Goal: Task Accomplishment & Management: Manage account settings

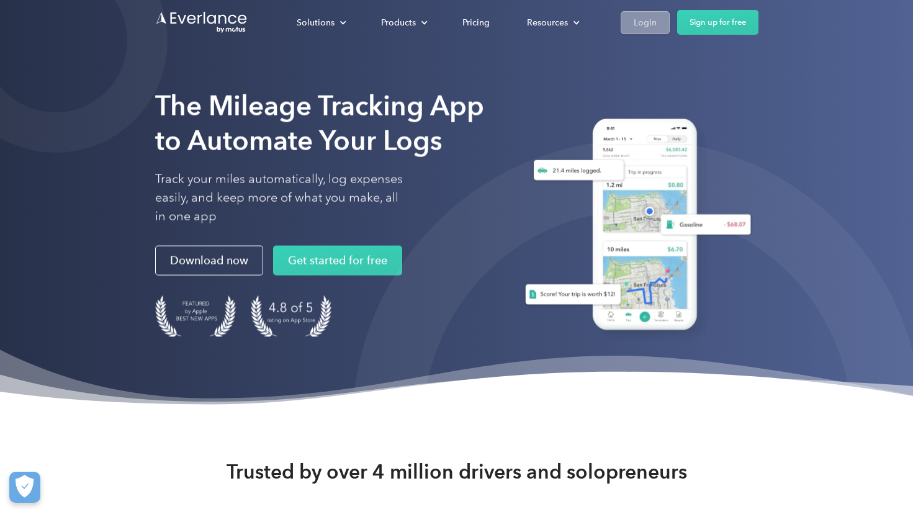
click at [655, 22] on div "Login" at bounding box center [645, 23] width 23 height 16
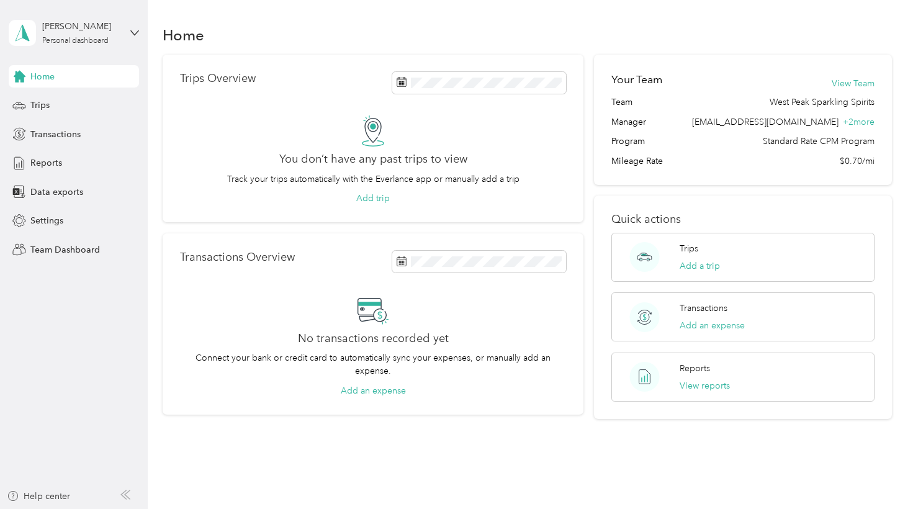
click at [128, 32] on div "Nick Sanyal Personal dashboard" at bounding box center [74, 32] width 130 height 43
click at [73, 102] on div "Team dashboard" at bounding box center [53, 102] width 66 height 13
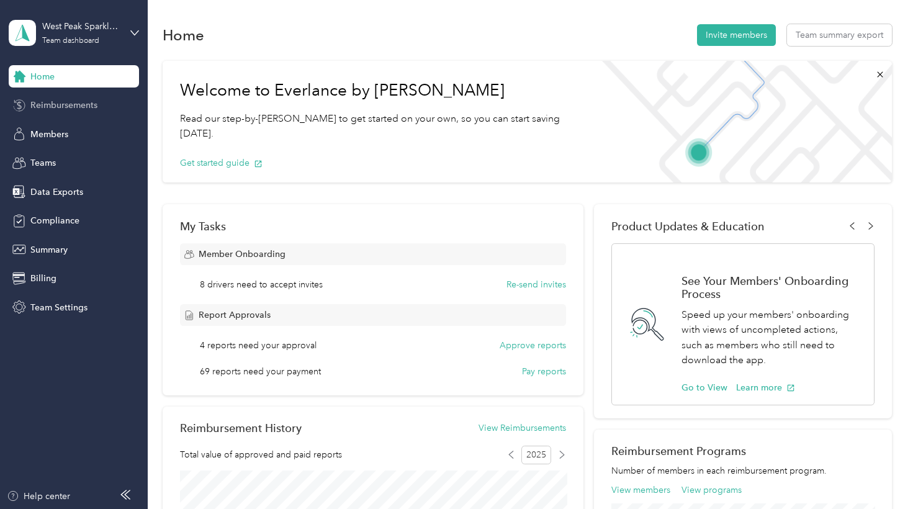
click at [71, 109] on span "Reimbursements" at bounding box center [63, 105] width 67 height 13
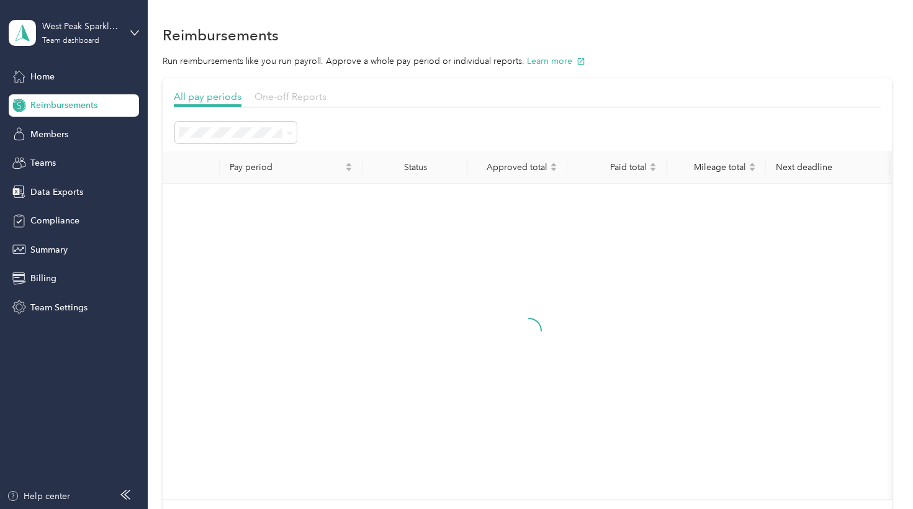
click at [300, 95] on span "One-off Reports" at bounding box center [290, 97] width 72 height 12
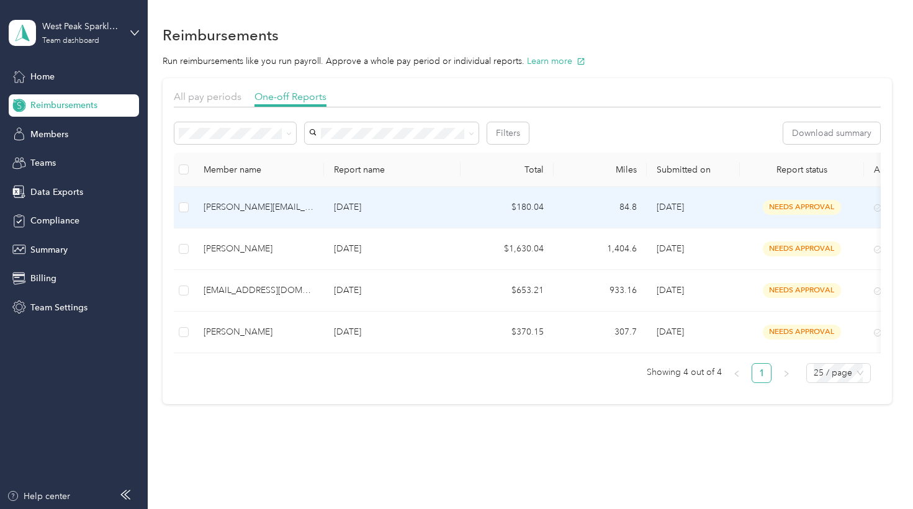
click at [426, 205] on p "Sep 2025" at bounding box center [392, 207] width 117 height 14
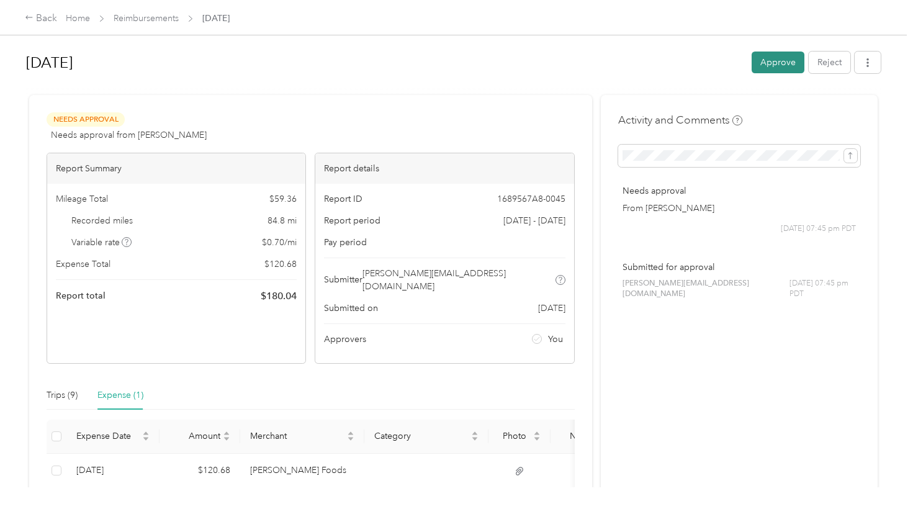
click at [781, 68] on button "Approve" at bounding box center [778, 63] width 53 height 22
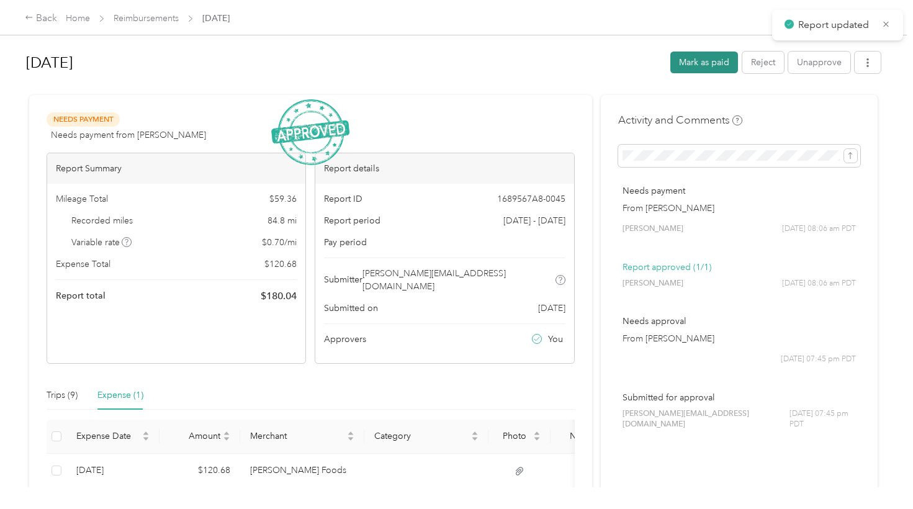
click at [713, 63] on button "Mark as paid" at bounding box center [704, 63] width 68 height 22
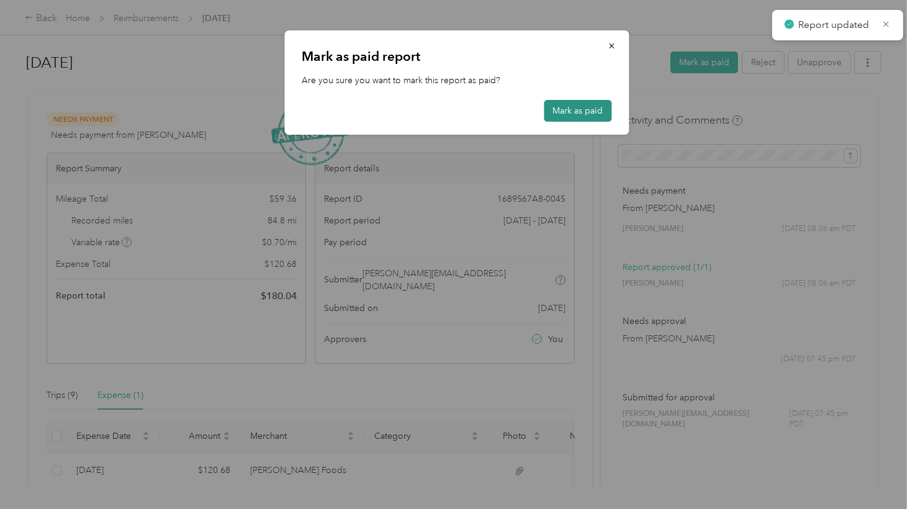
click at [580, 113] on button "Mark as paid" at bounding box center [578, 111] width 68 height 22
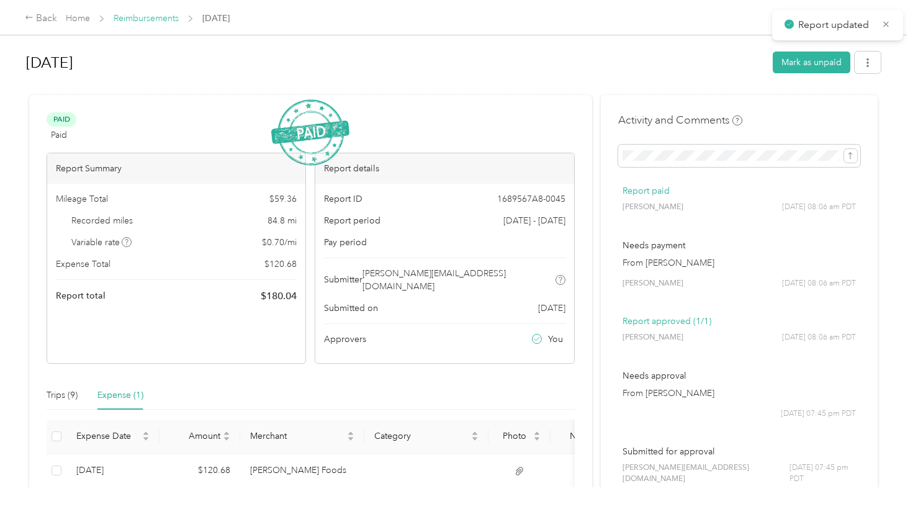
click at [173, 19] on link "Reimbursements" at bounding box center [146, 18] width 65 height 11
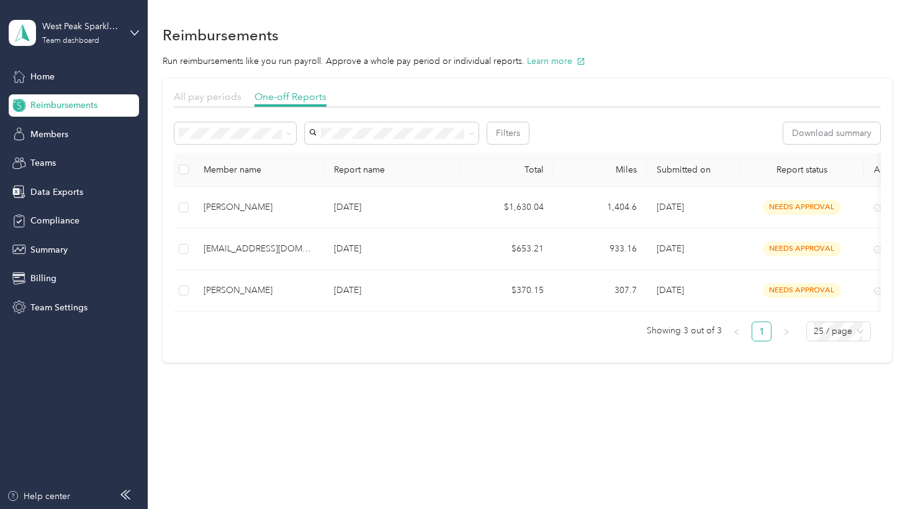
click at [219, 91] on span "All pay periods" at bounding box center [208, 97] width 68 height 12
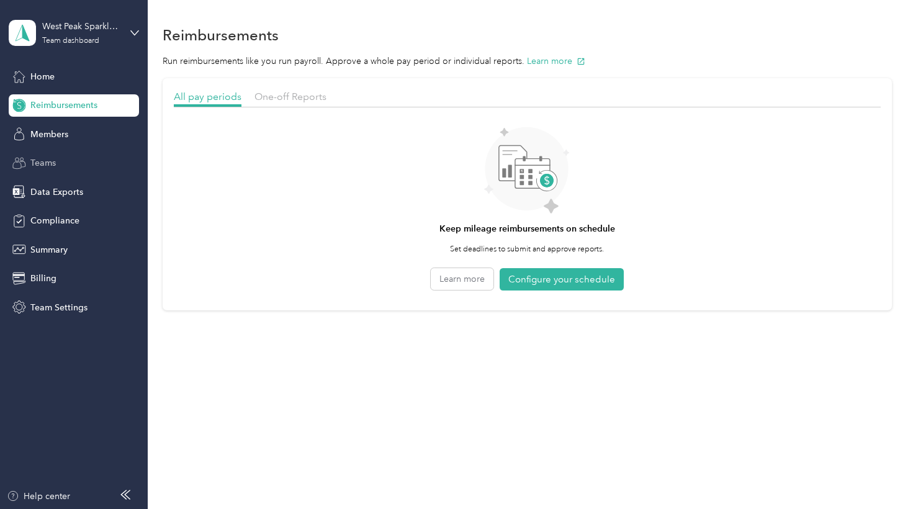
click at [47, 167] on span "Teams" at bounding box center [42, 162] width 25 height 13
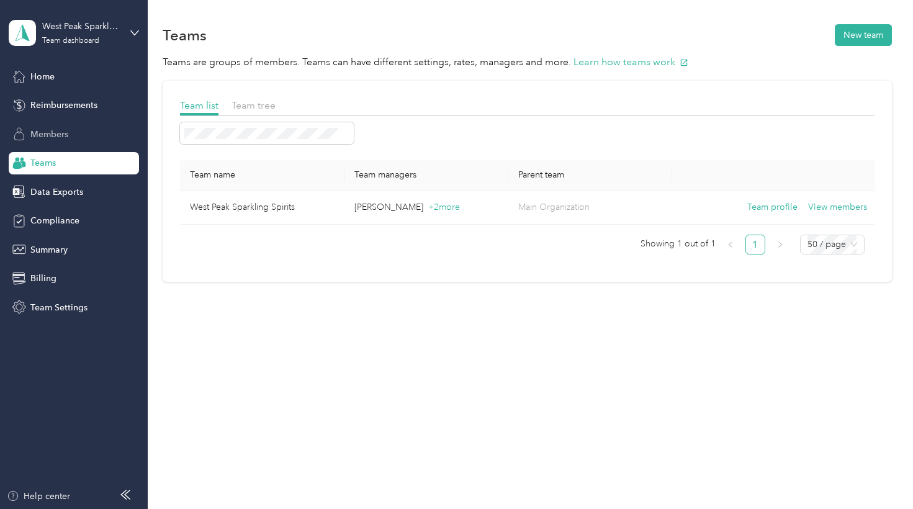
click at [52, 138] on span "Members" at bounding box center [49, 134] width 38 height 13
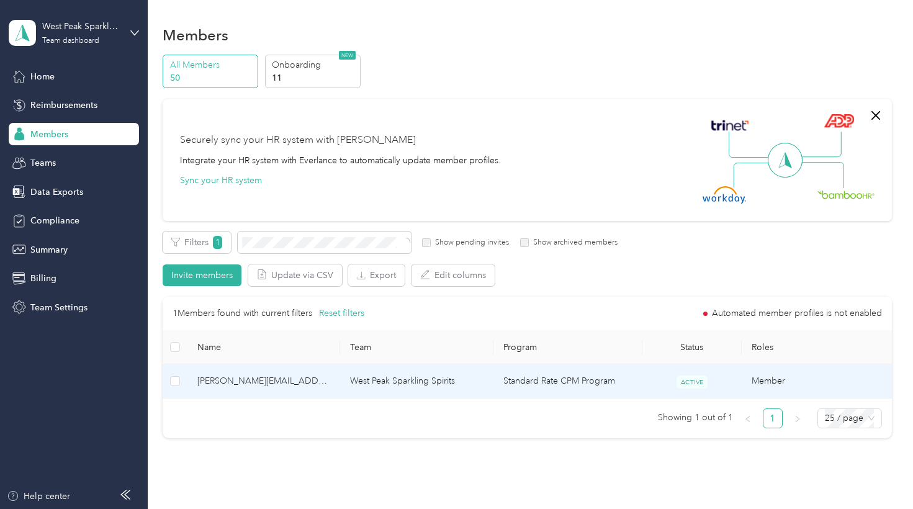
click at [272, 382] on span "jim@drinkwestpeak.com" at bounding box center [263, 381] width 133 height 14
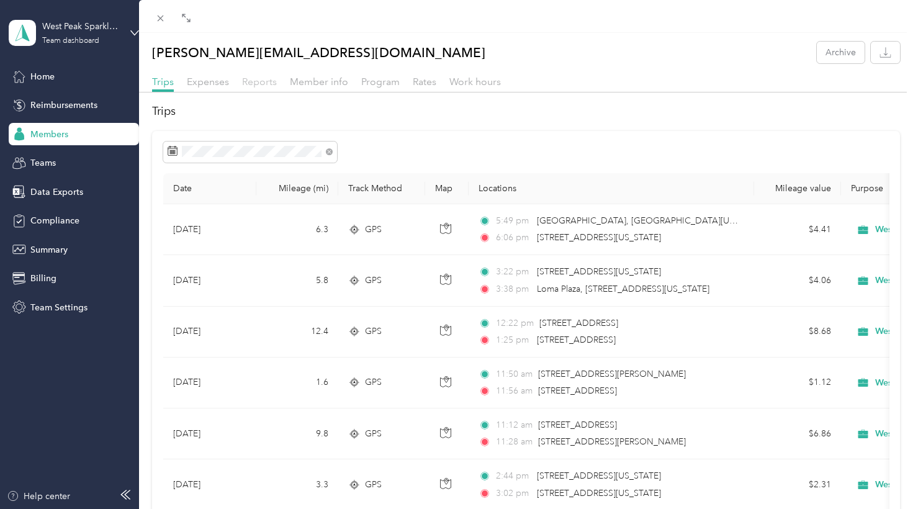
click at [273, 83] on span "Reports" at bounding box center [259, 82] width 35 height 12
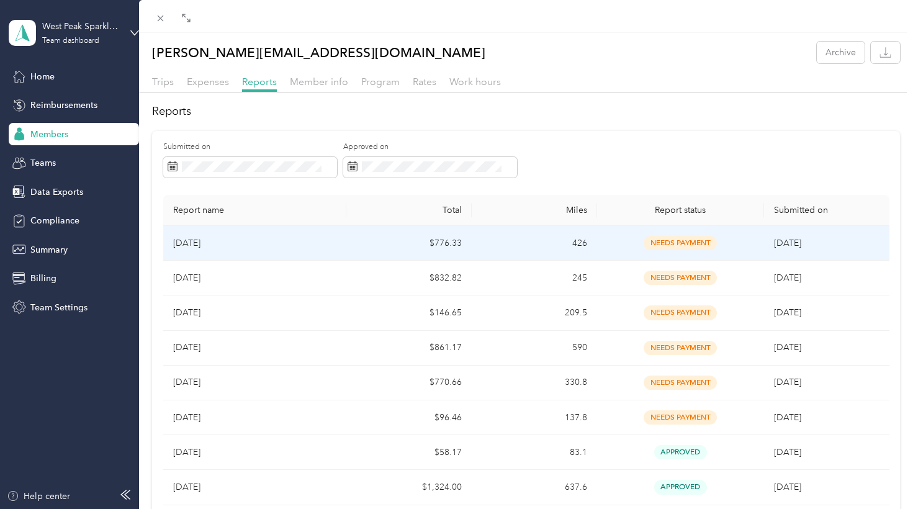
click at [538, 245] on td "426" at bounding box center [534, 243] width 125 height 35
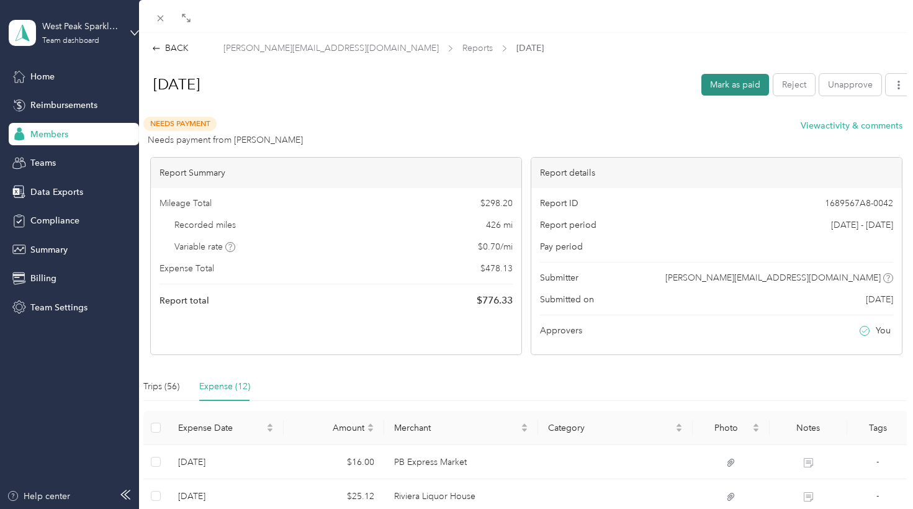
click at [728, 82] on button "Mark as paid" at bounding box center [735, 85] width 68 height 22
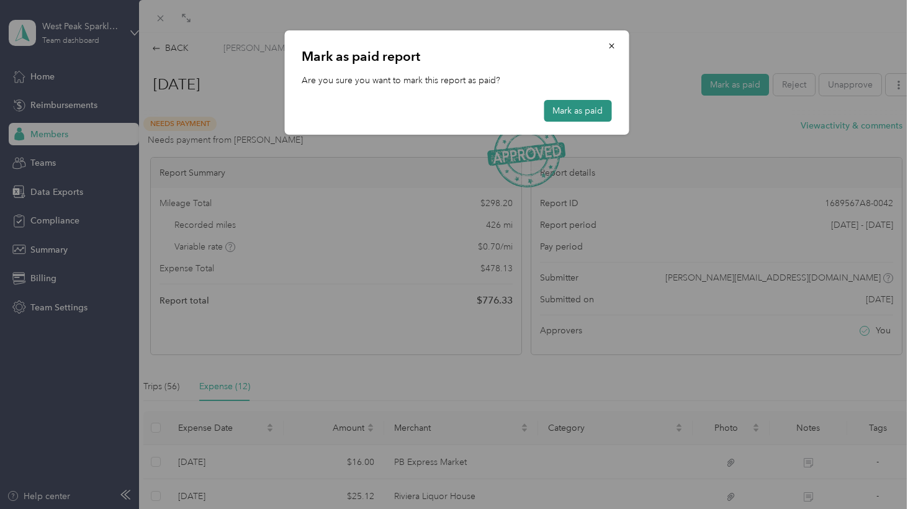
click at [585, 109] on button "Mark as paid" at bounding box center [578, 111] width 68 height 22
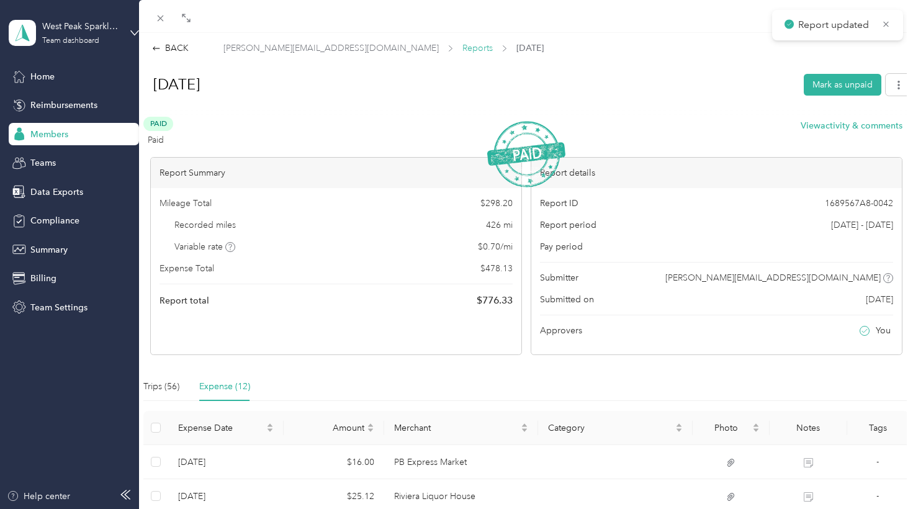
click at [462, 48] on span "Reports" at bounding box center [477, 48] width 30 height 13
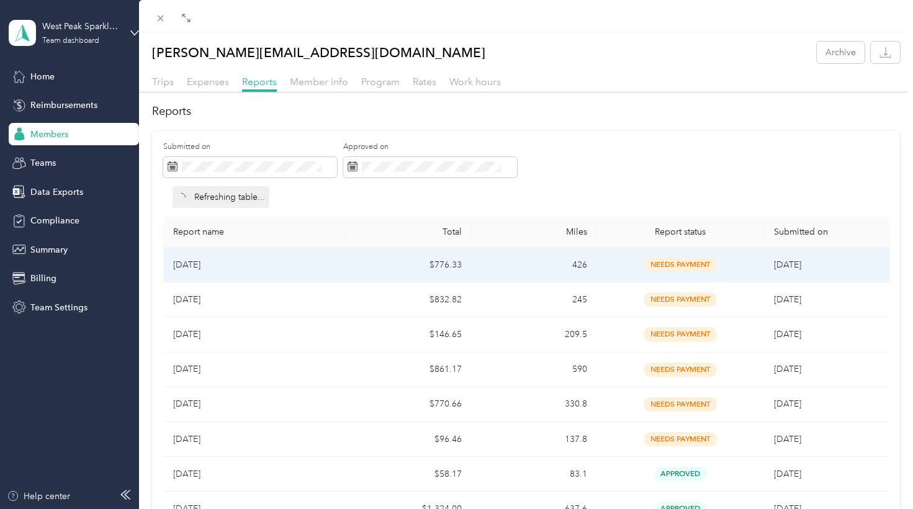
click at [645, 271] on td "needs payment" at bounding box center [680, 265] width 167 height 35
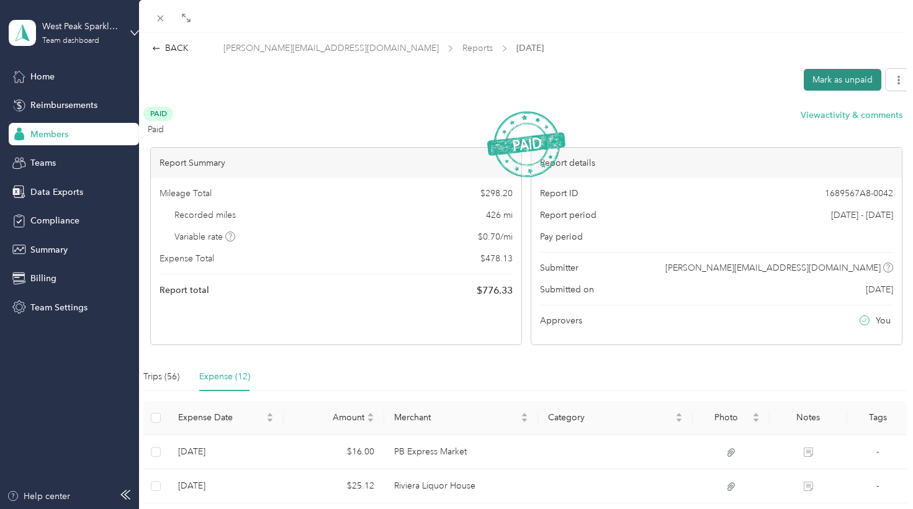
click at [811, 84] on button "Mark as unpaid" at bounding box center [843, 80] width 78 height 22
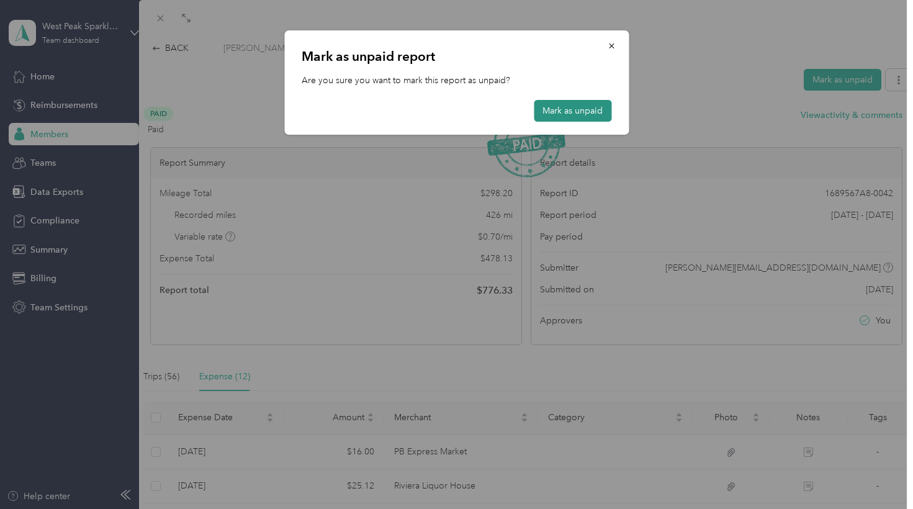
click at [574, 117] on button "Mark as unpaid" at bounding box center [573, 111] width 78 height 22
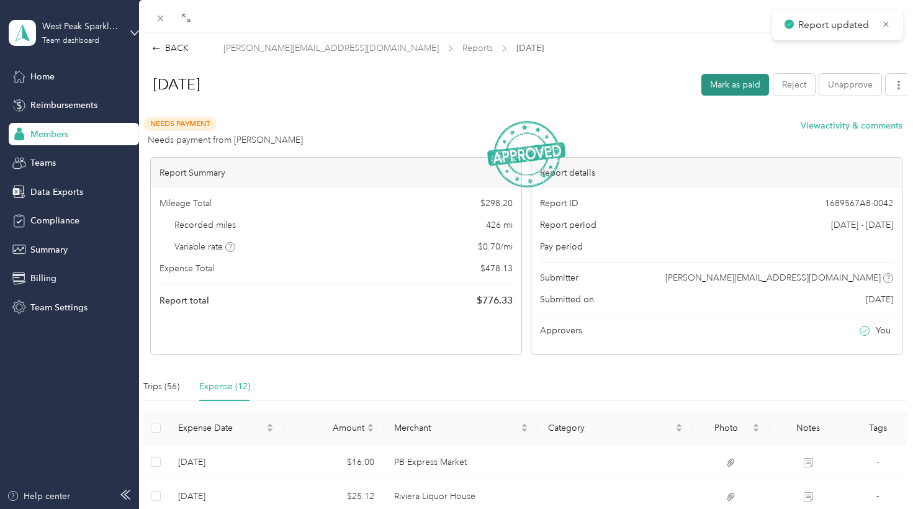
click at [739, 87] on button "Mark as paid" at bounding box center [735, 85] width 68 height 22
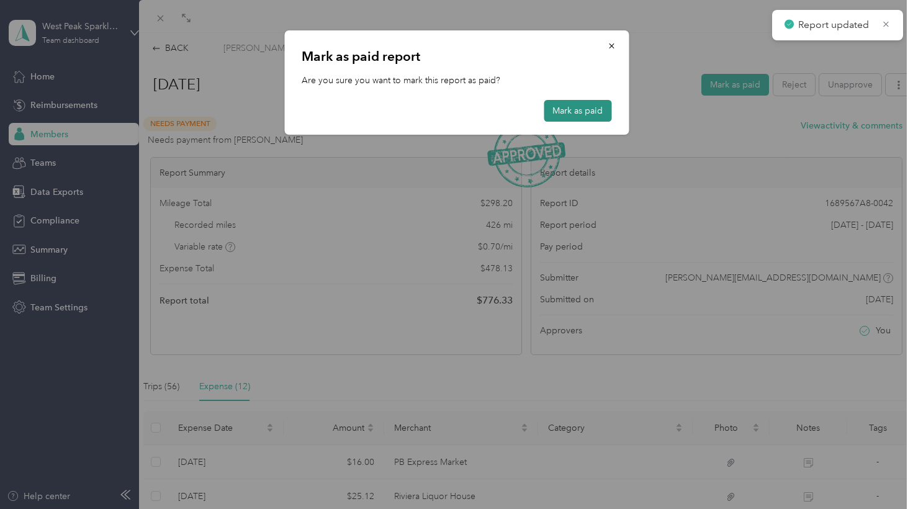
click at [608, 106] on button "Mark as paid" at bounding box center [578, 111] width 68 height 22
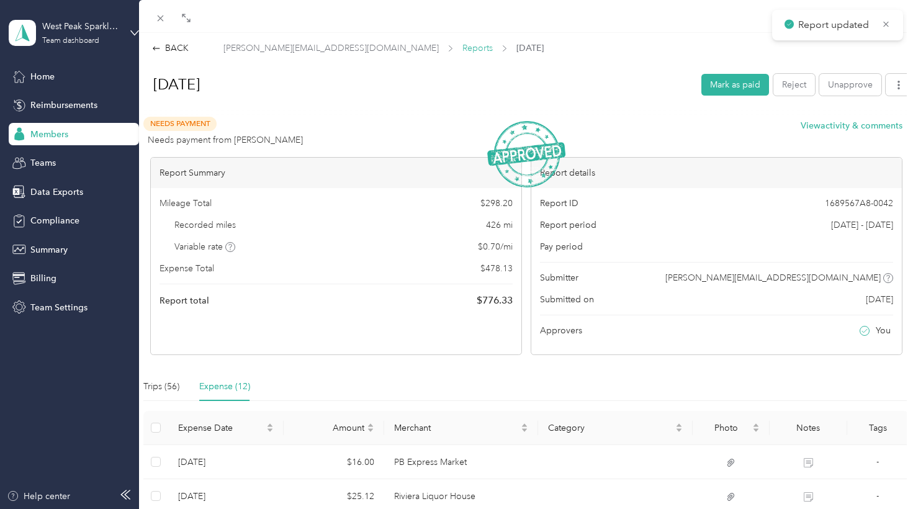
click at [462, 46] on span "Reports" at bounding box center [477, 48] width 30 height 13
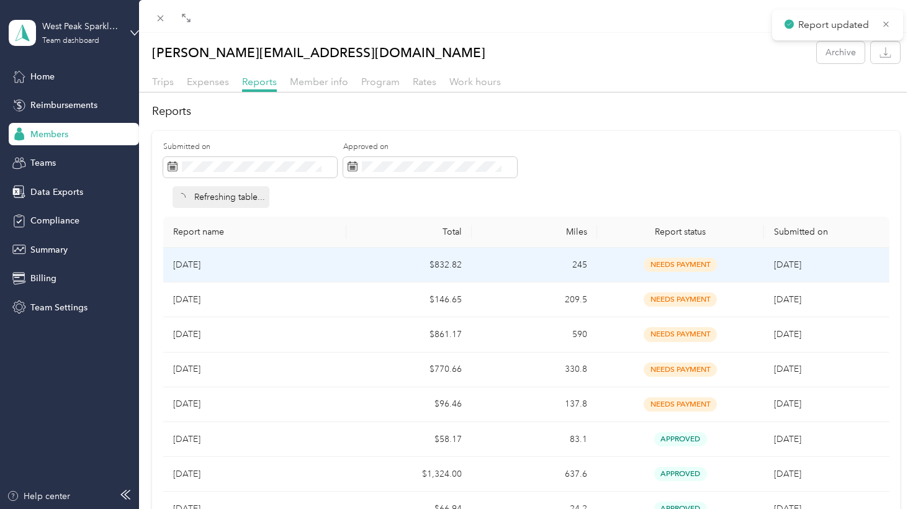
click at [480, 271] on td "245" at bounding box center [534, 265] width 125 height 35
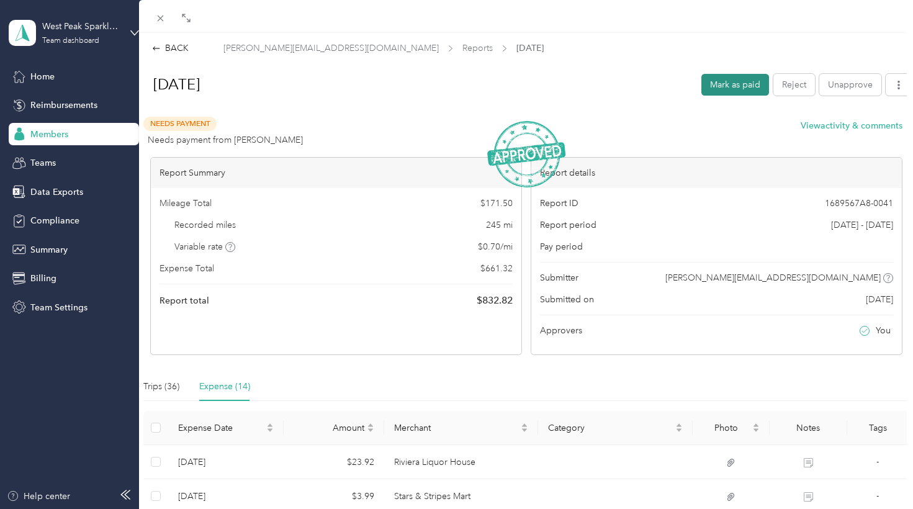
click at [734, 82] on button "Mark as paid" at bounding box center [735, 85] width 68 height 22
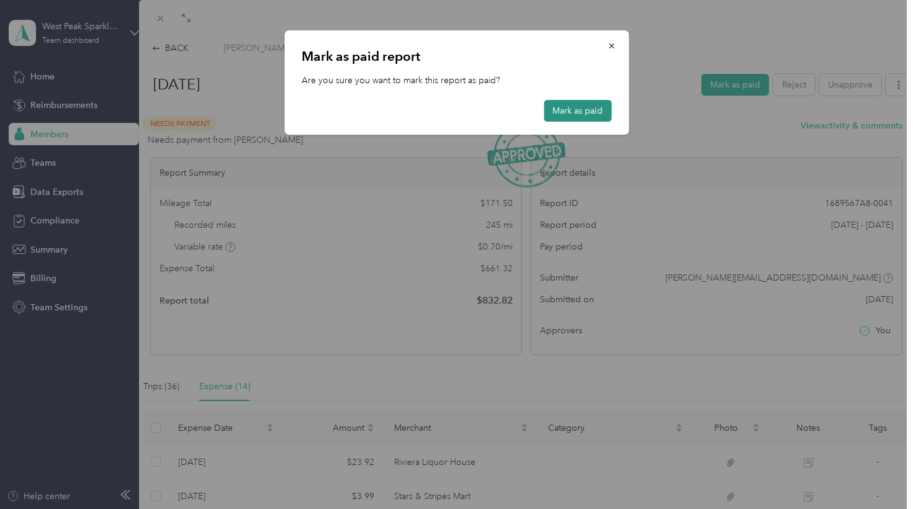
click at [559, 107] on button "Mark as paid" at bounding box center [578, 111] width 68 height 22
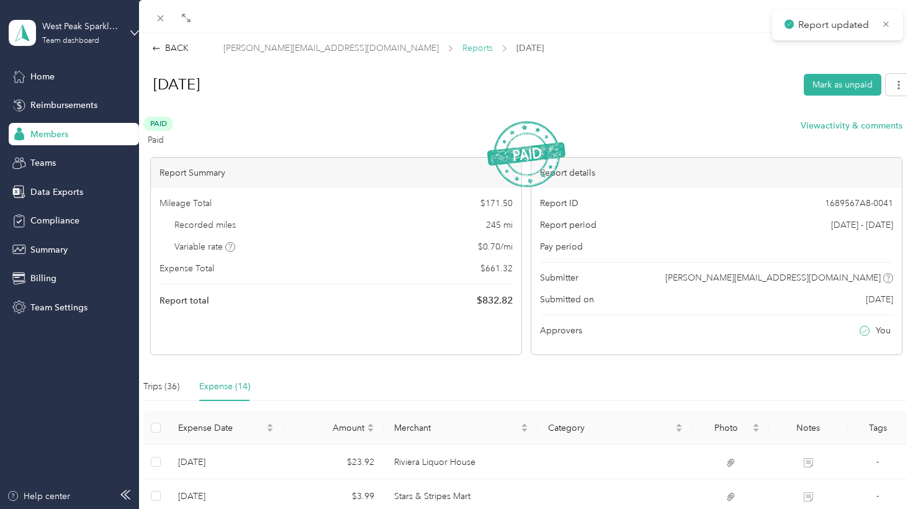
click at [462, 49] on span "Reports" at bounding box center [477, 48] width 30 height 13
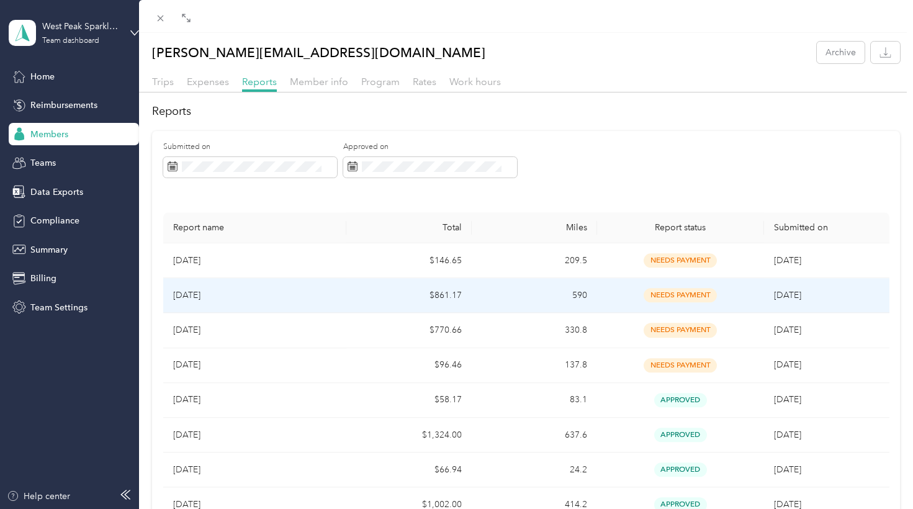
click at [491, 291] on td "590" at bounding box center [534, 295] width 125 height 35
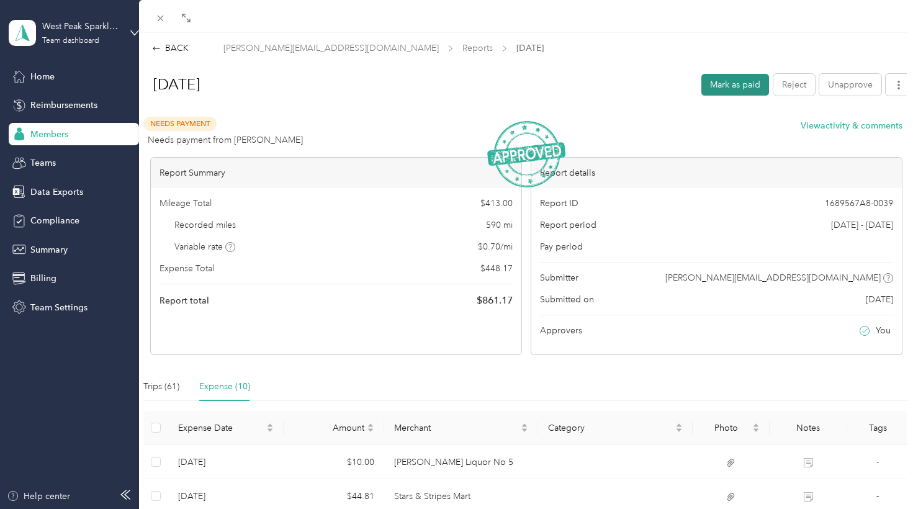
click at [717, 86] on button "Mark as paid" at bounding box center [735, 85] width 68 height 22
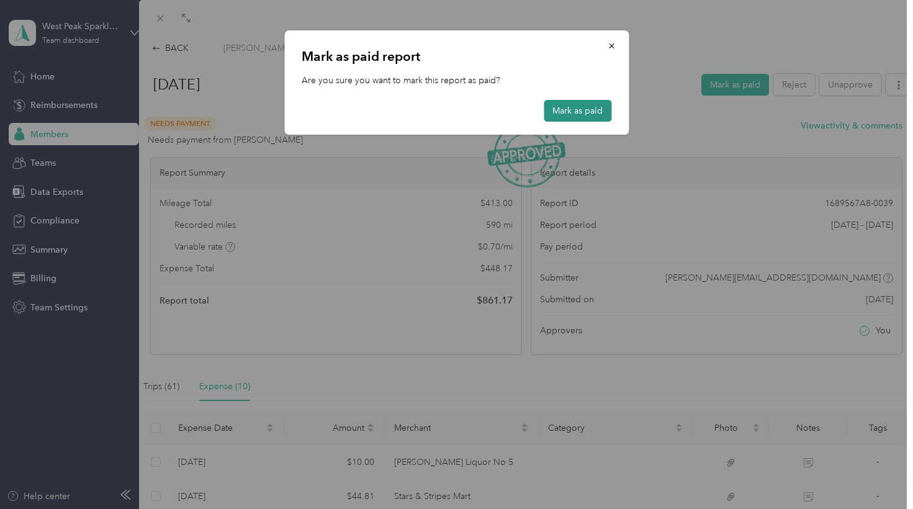
click at [562, 104] on button "Mark as paid" at bounding box center [578, 111] width 68 height 22
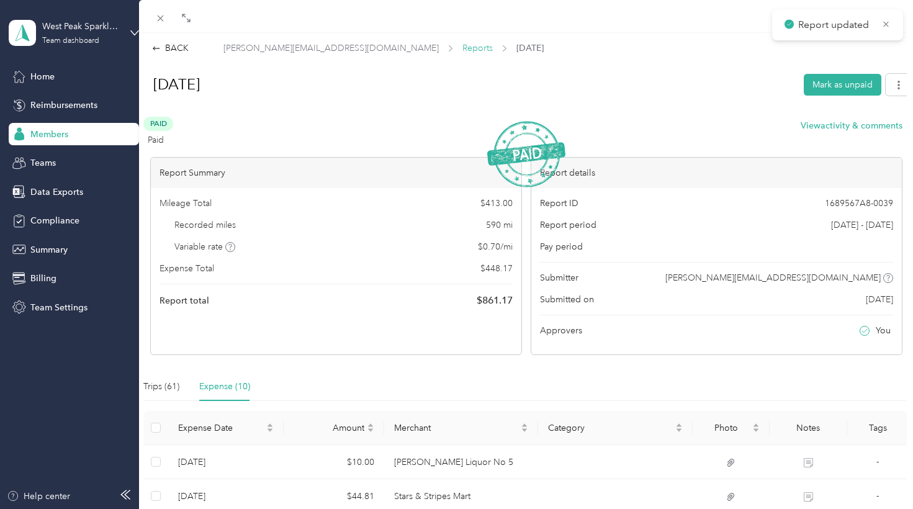
click at [462, 53] on span "Reports" at bounding box center [477, 48] width 30 height 13
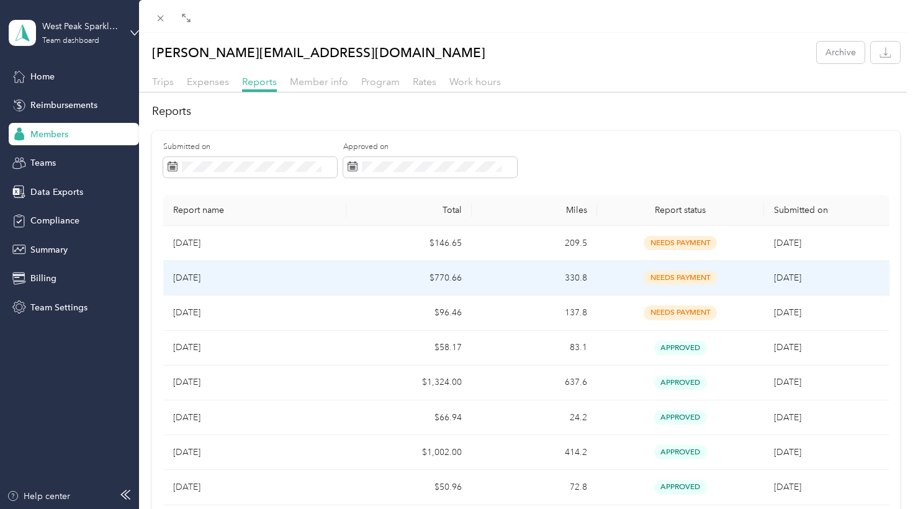
click at [362, 285] on td "$770.66" at bounding box center [408, 278] width 125 height 35
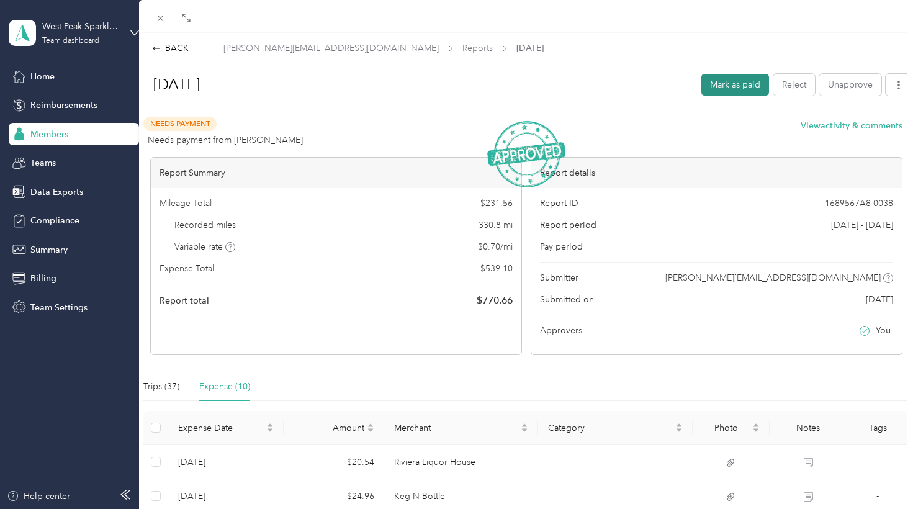
click at [744, 85] on button "Mark as paid" at bounding box center [735, 85] width 68 height 22
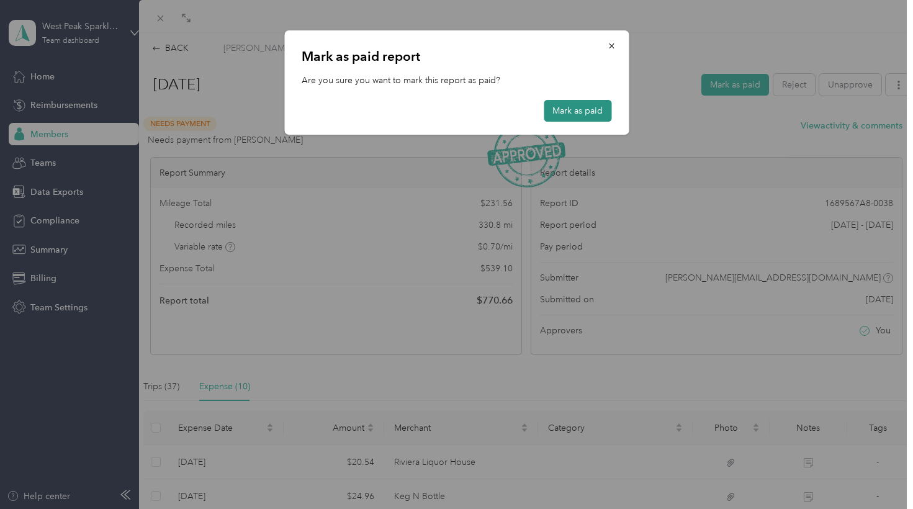
click at [564, 106] on button "Mark as paid" at bounding box center [578, 111] width 68 height 22
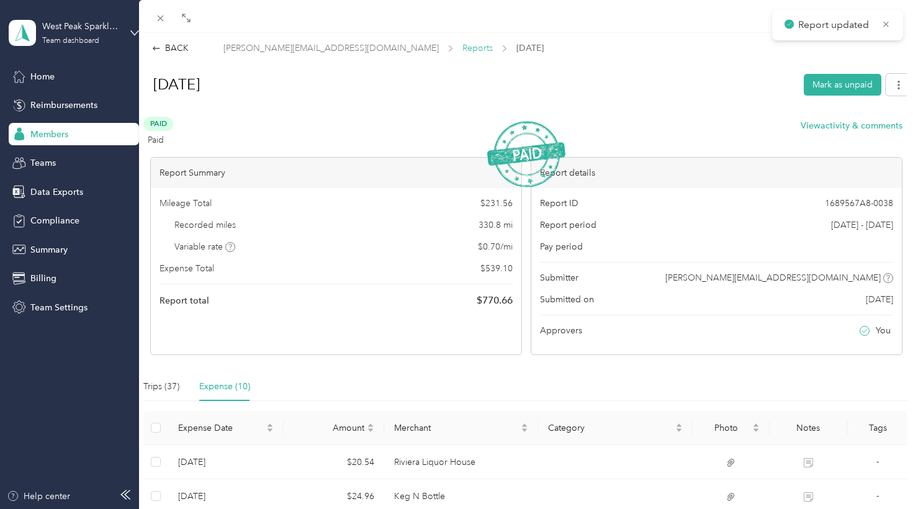
click at [462, 45] on span "Reports" at bounding box center [477, 48] width 30 height 13
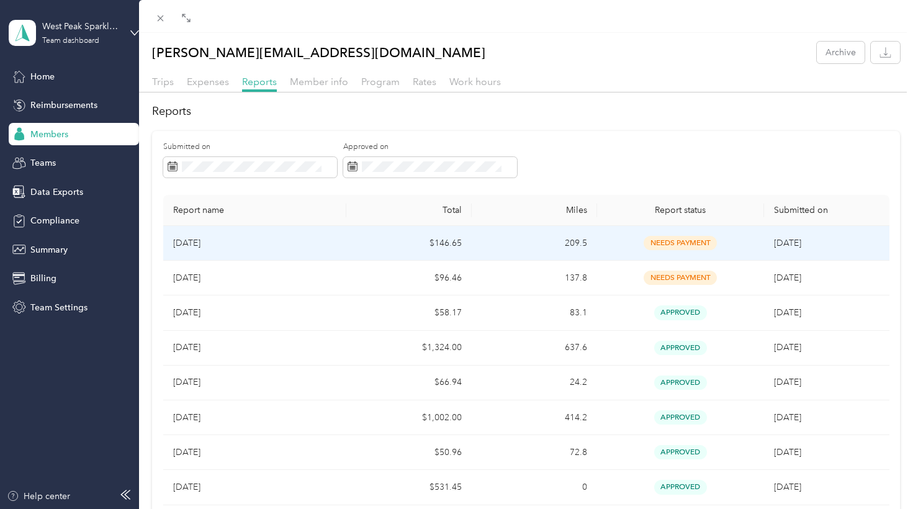
click at [398, 244] on td "$146.65" at bounding box center [408, 243] width 125 height 35
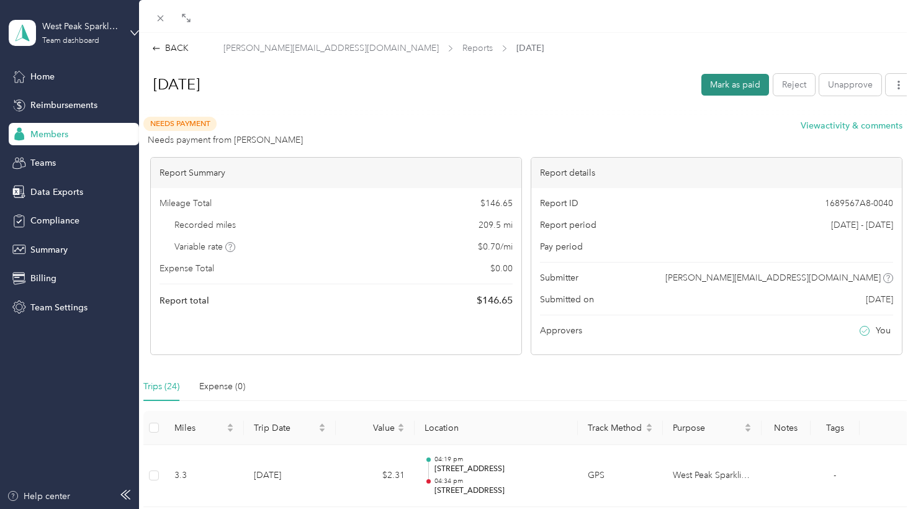
click at [749, 83] on button "Mark as paid" at bounding box center [735, 85] width 68 height 22
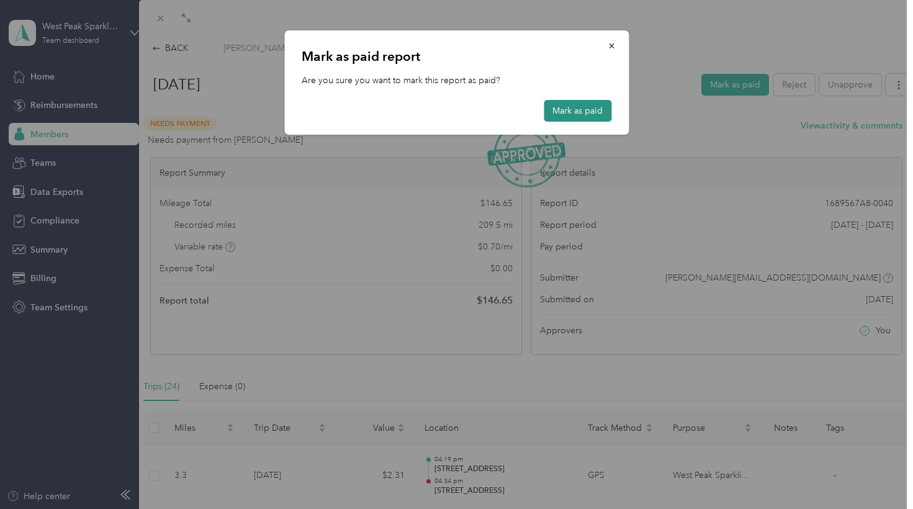
click at [586, 108] on button "Mark as paid" at bounding box center [578, 111] width 68 height 22
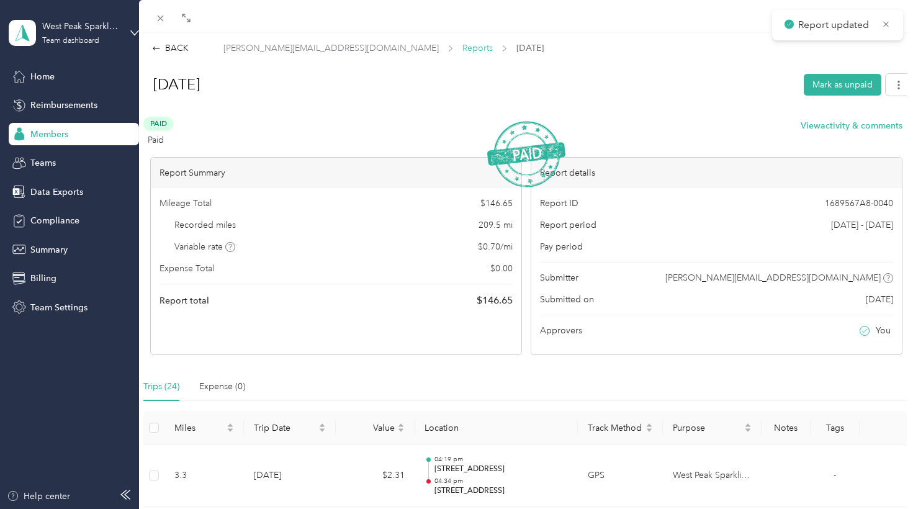
click at [462, 50] on span "Reports" at bounding box center [477, 48] width 30 height 13
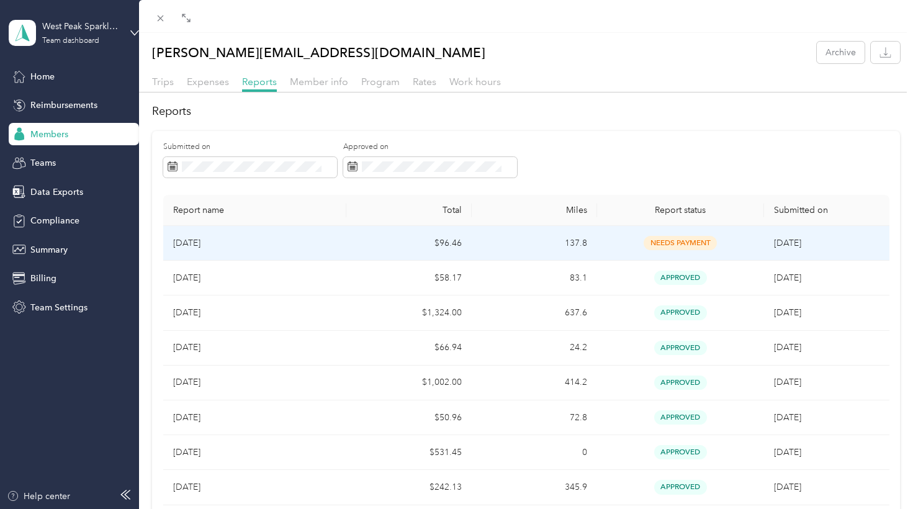
click at [416, 243] on td "$96.46" at bounding box center [408, 243] width 125 height 35
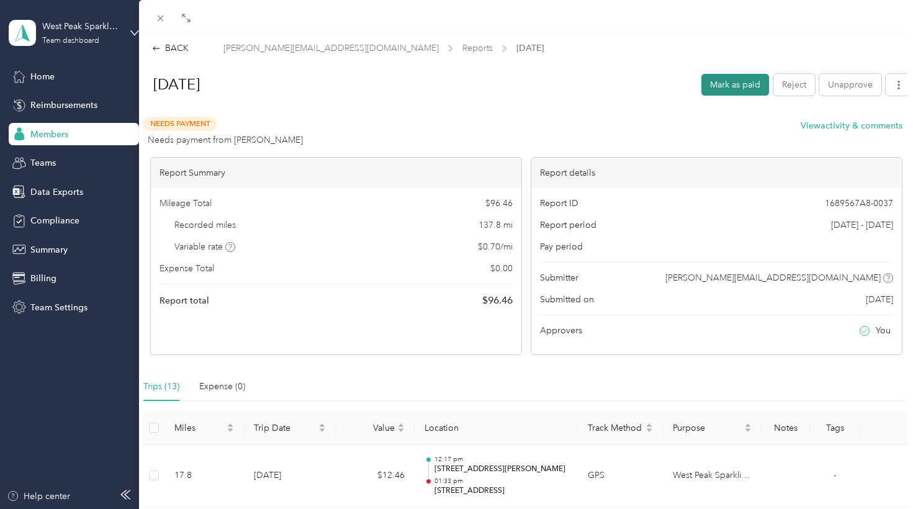
click at [728, 82] on button "Mark as paid" at bounding box center [735, 85] width 68 height 22
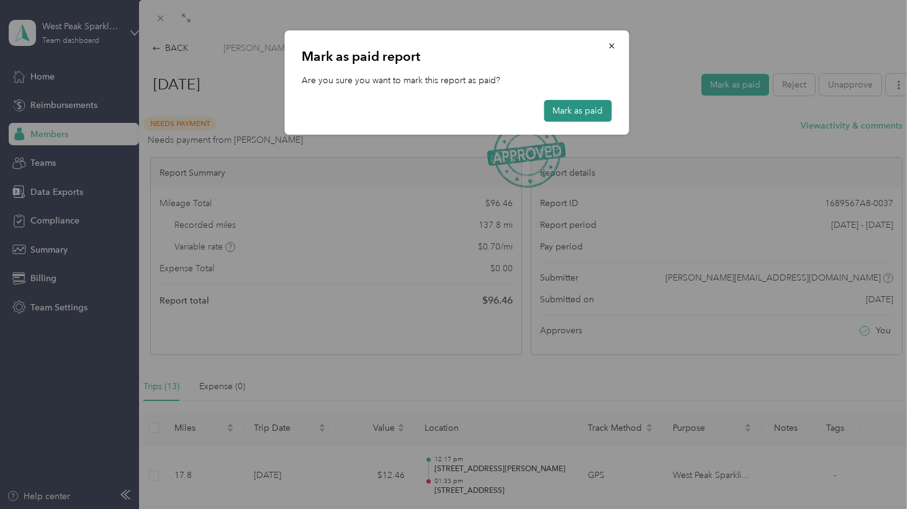
click at [576, 109] on button "Mark as paid" at bounding box center [578, 111] width 68 height 22
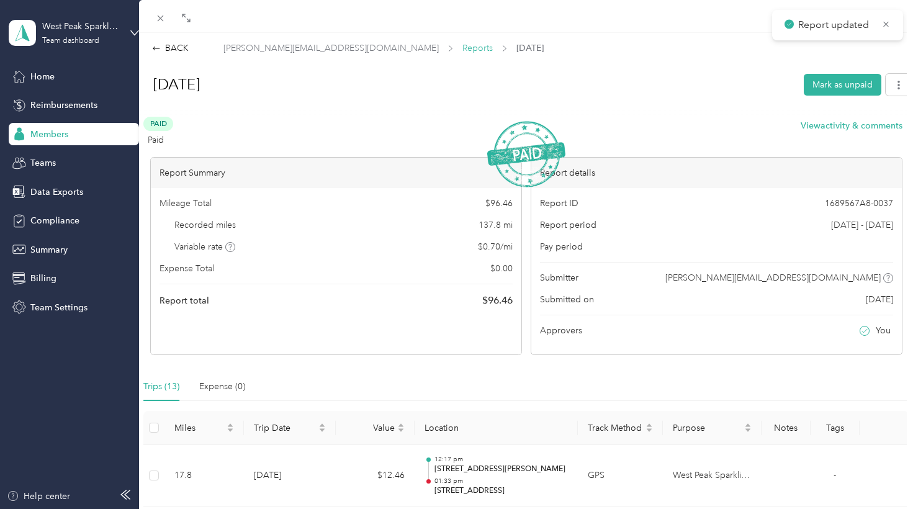
click at [462, 50] on span "Reports" at bounding box center [477, 48] width 30 height 13
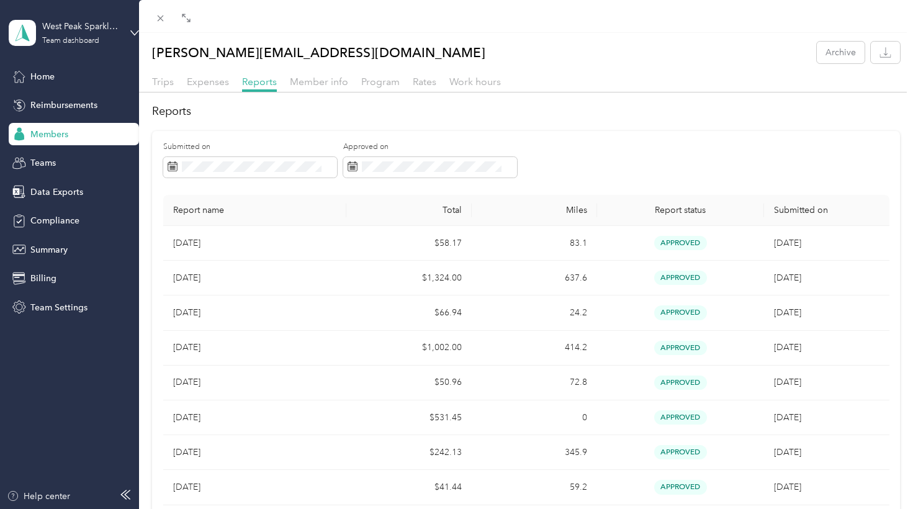
click at [60, 194] on div "jim@drinkwestpeak.com Archive Trips Expenses Reports Member info Program Rates …" at bounding box center [456, 254] width 913 height 509
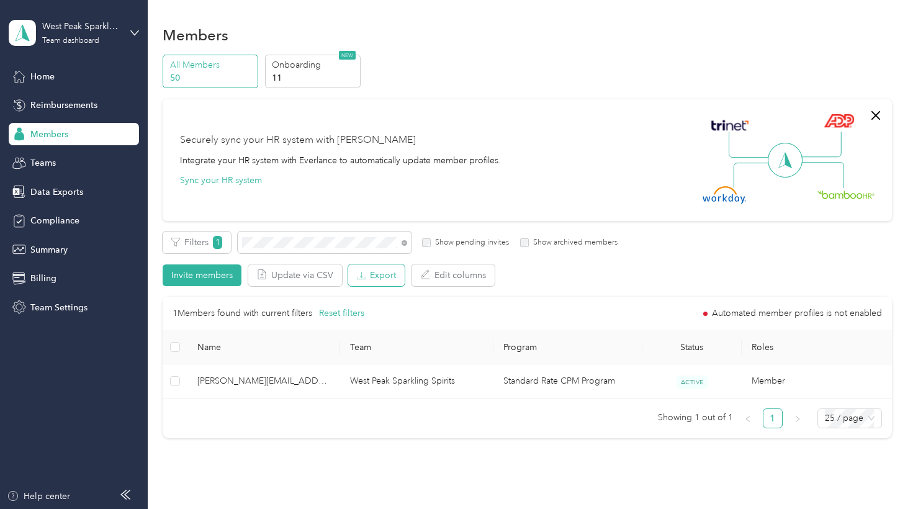
click at [363, 270] on span "button" at bounding box center [361, 275] width 9 height 11
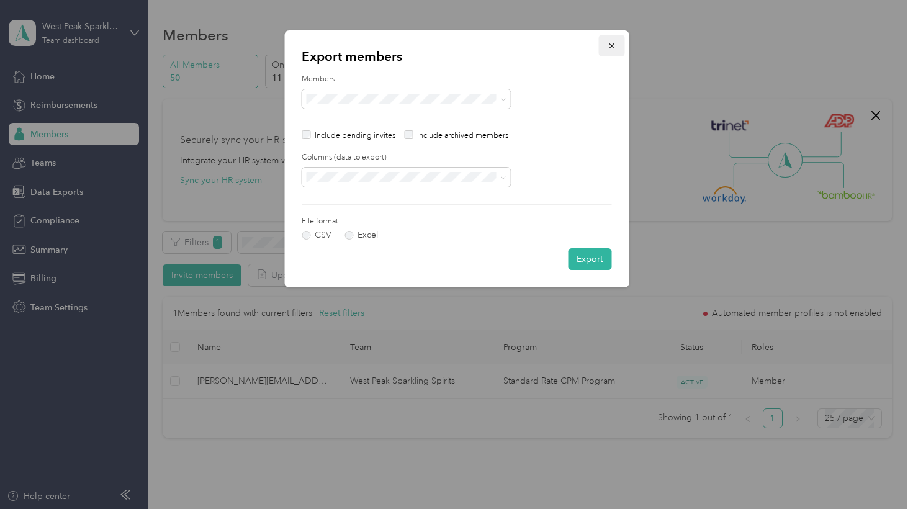
click at [611, 47] on icon "button" at bounding box center [611, 45] width 5 height 5
